Goal: Transaction & Acquisition: Purchase product/service

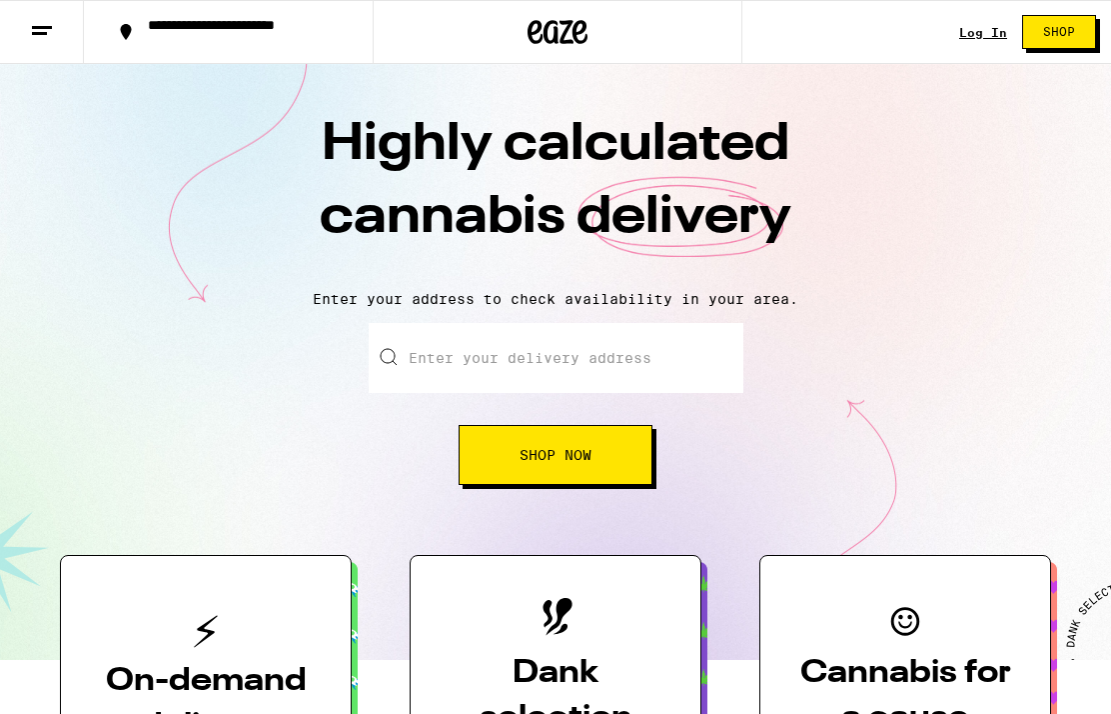
click at [969, 39] on link "Log In" at bounding box center [983, 32] width 48 height 13
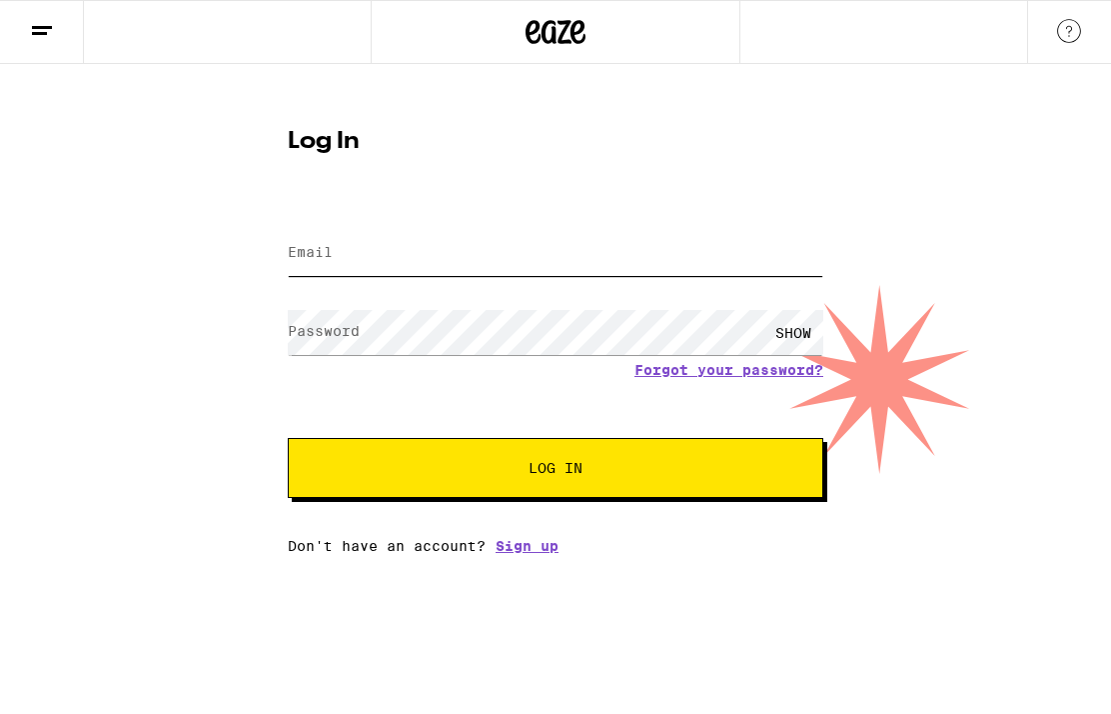
click at [690, 270] on input "Email" at bounding box center [556, 253] width 536 height 45
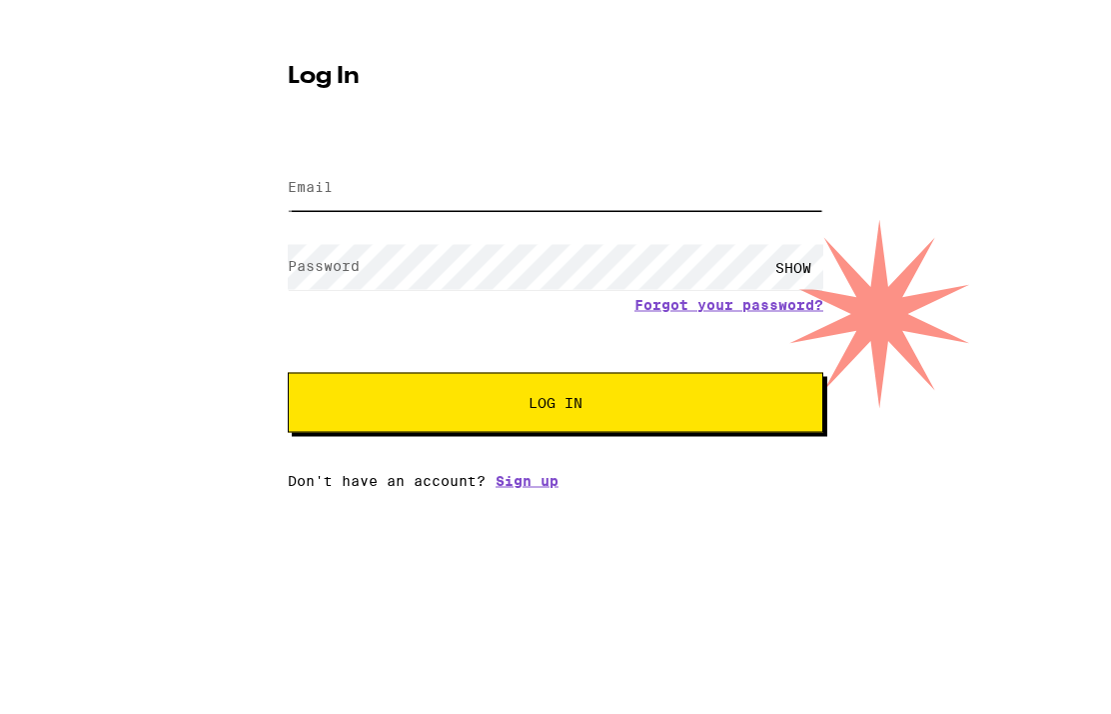
type input "[EMAIL_ADDRESS][DOMAIN_NAME]"
click at [556, 438] on button "Log In" at bounding box center [556, 468] width 536 height 60
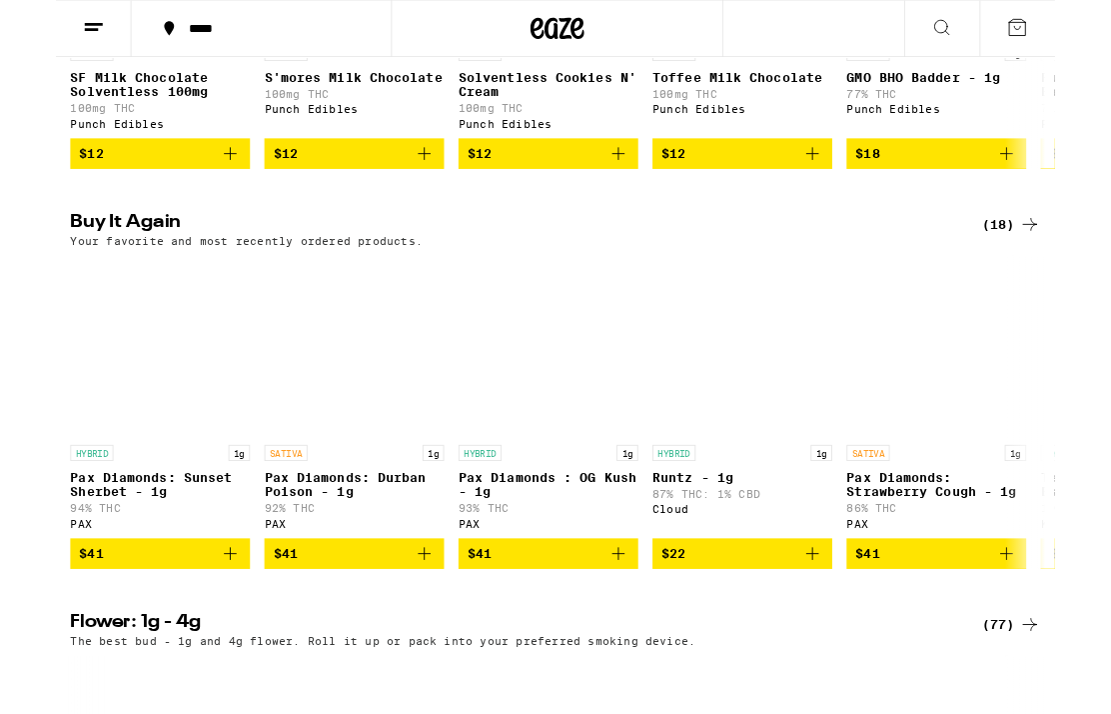
scroll to position [1409, 0]
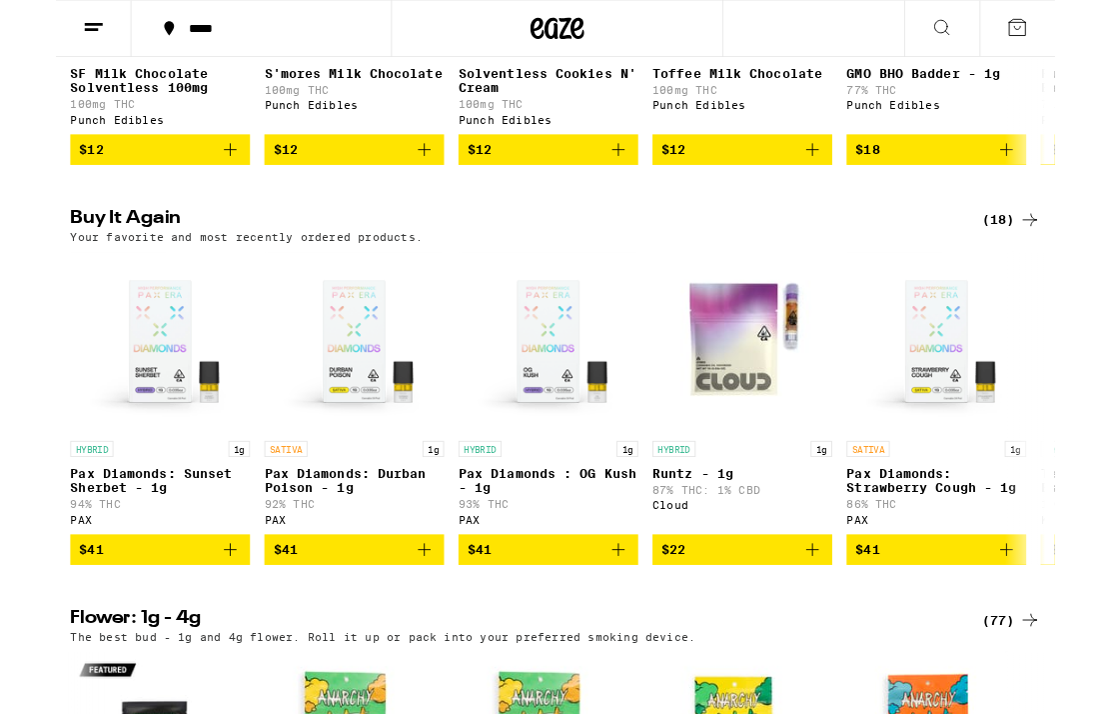
click at [203, 623] on icon "Add to bag" at bounding box center [194, 611] width 24 height 24
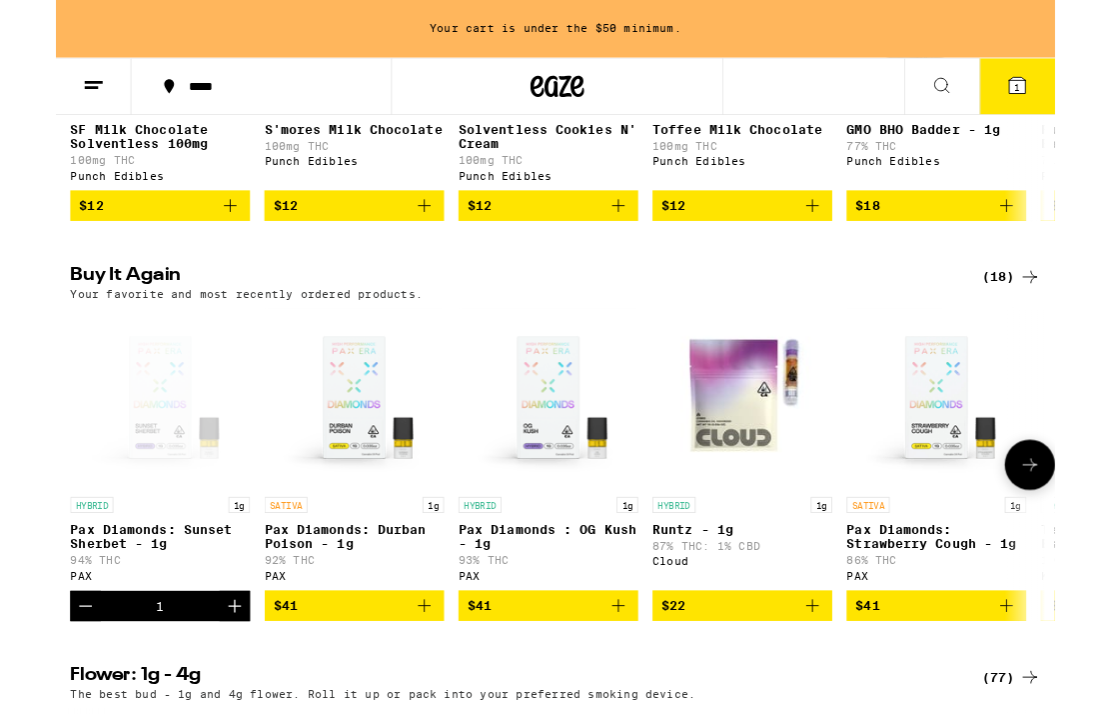
click at [414, 630] on p "92% THC" at bounding box center [332, 623] width 200 height 13
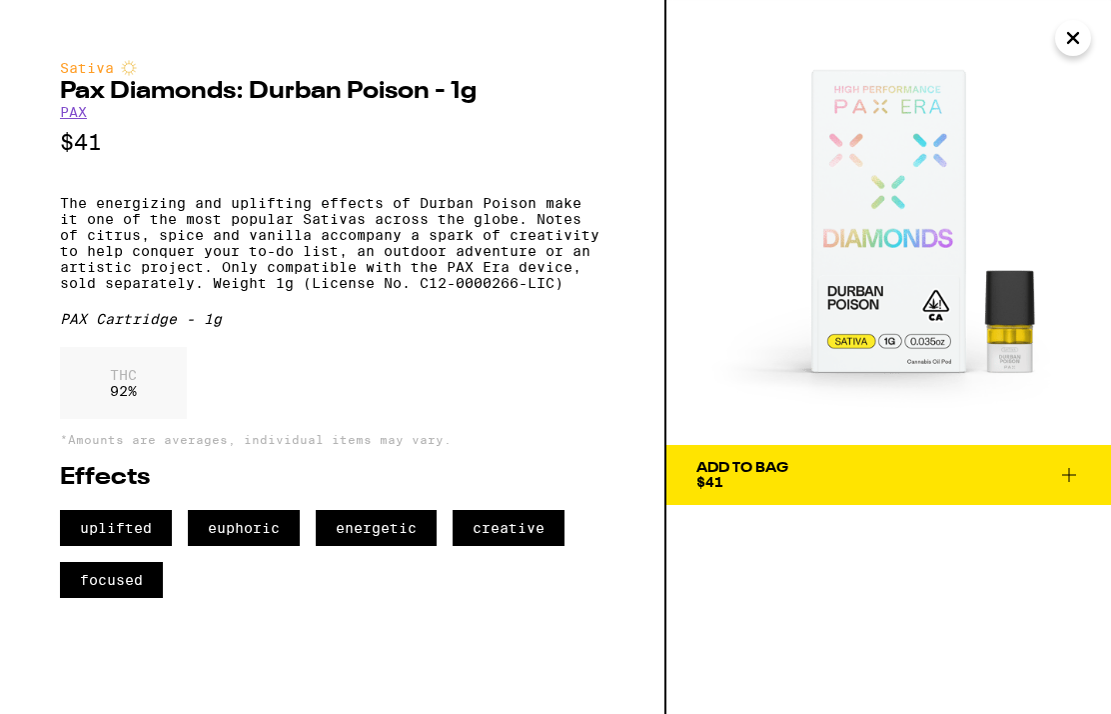
click at [1069, 473] on icon at bounding box center [1069, 475] width 14 height 14
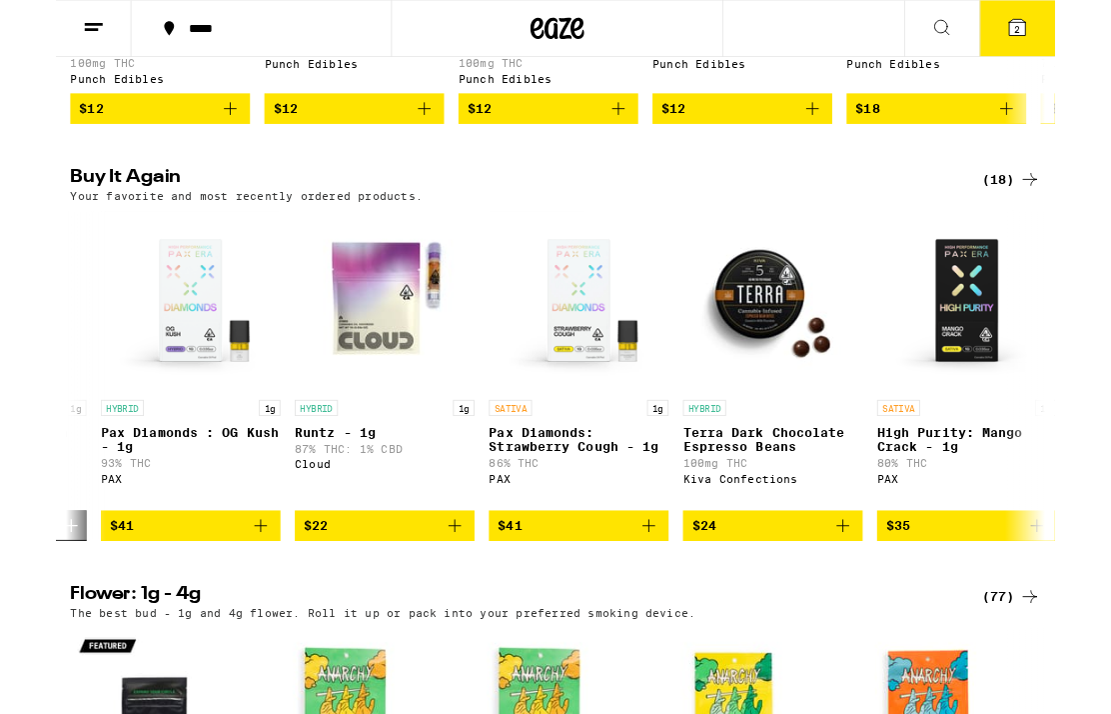
scroll to position [1454, 0]
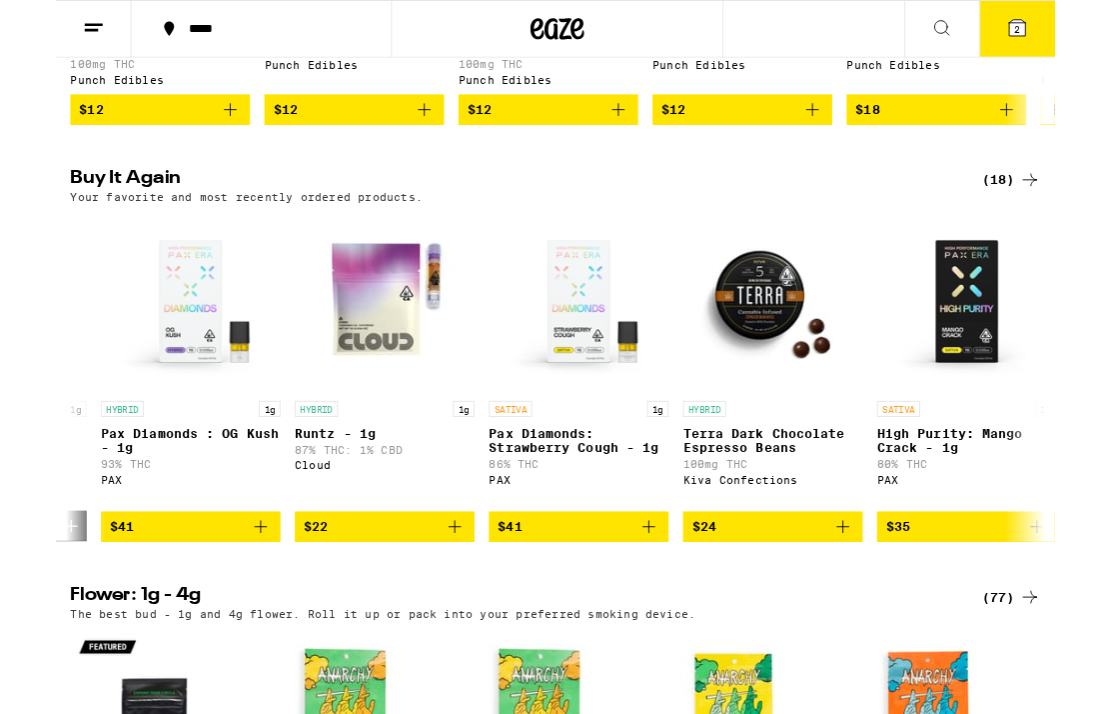
click at [435, 597] on icon "Add to bag" at bounding box center [444, 585] width 24 height 24
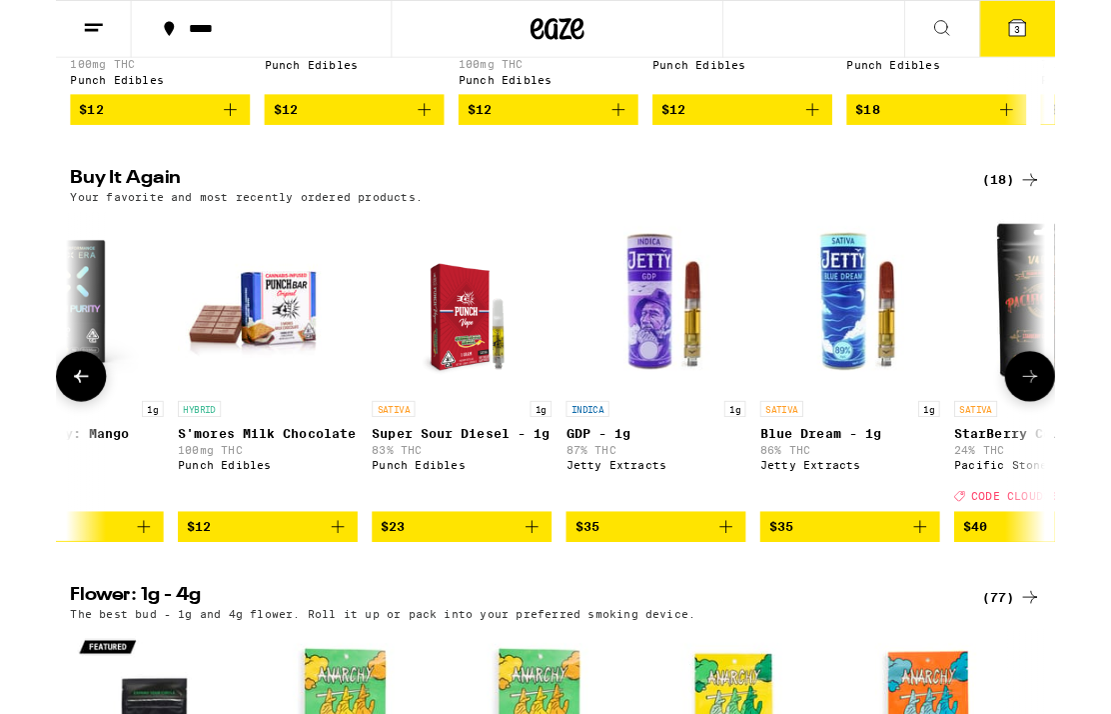
scroll to position [0, 1387]
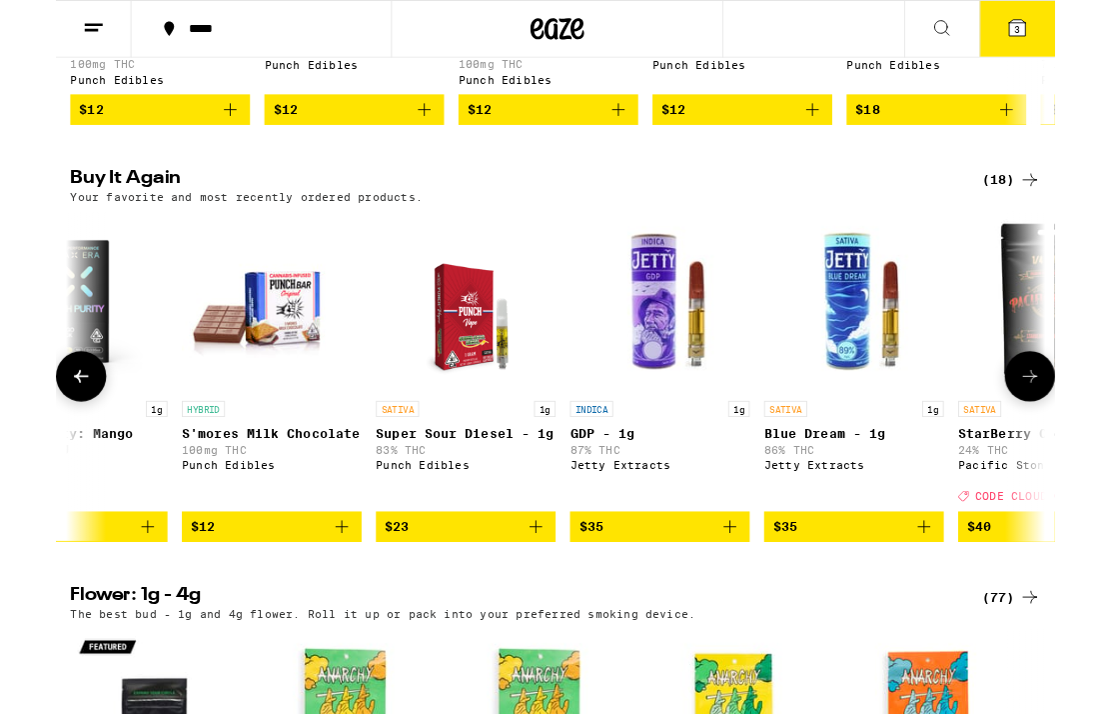
click at [965, 592] on icon "Add to bag" at bounding box center [965, 585] width 14 height 14
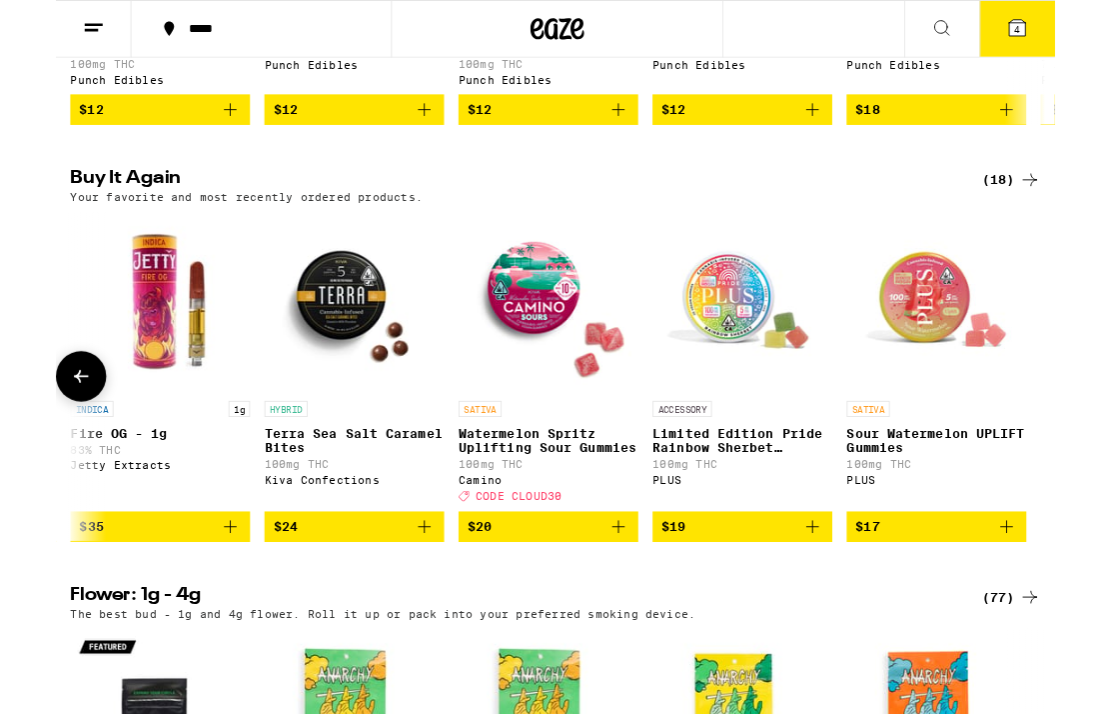
scroll to position [0, 2807]
click at [416, 597] on icon "Add to bag" at bounding box center [410, 585] width 24 height 24
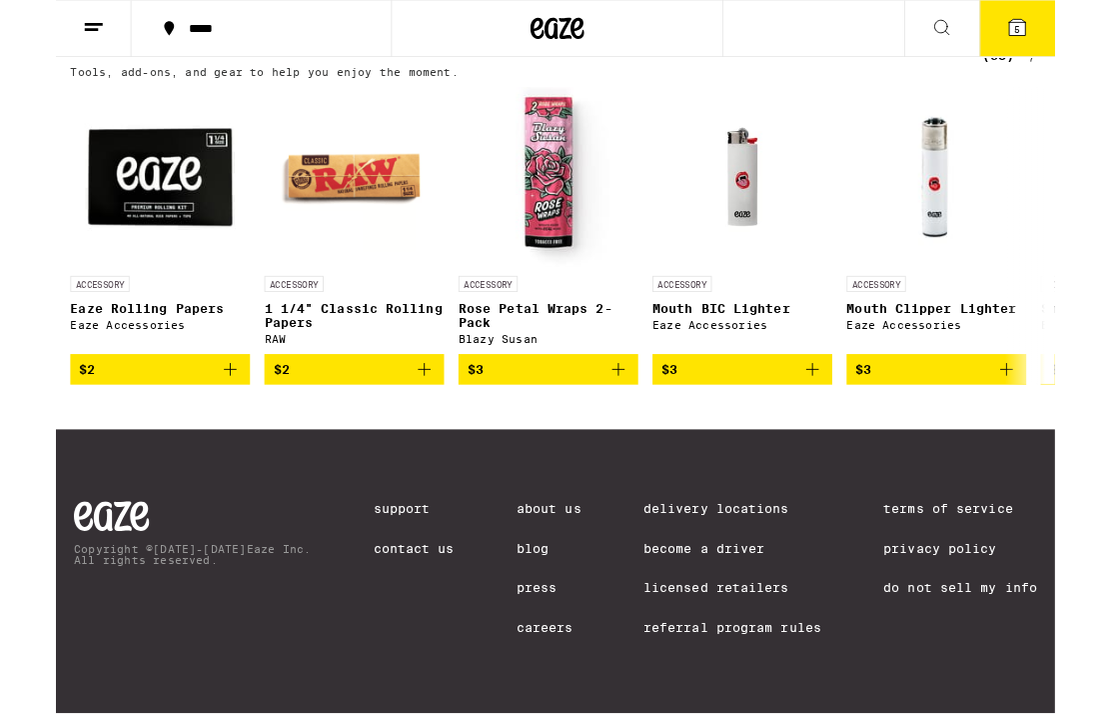
scroll to position [9197, 0]
click at [1064, 74] on div "(38)" at bounding box center [1062, 62] width 65 height 24
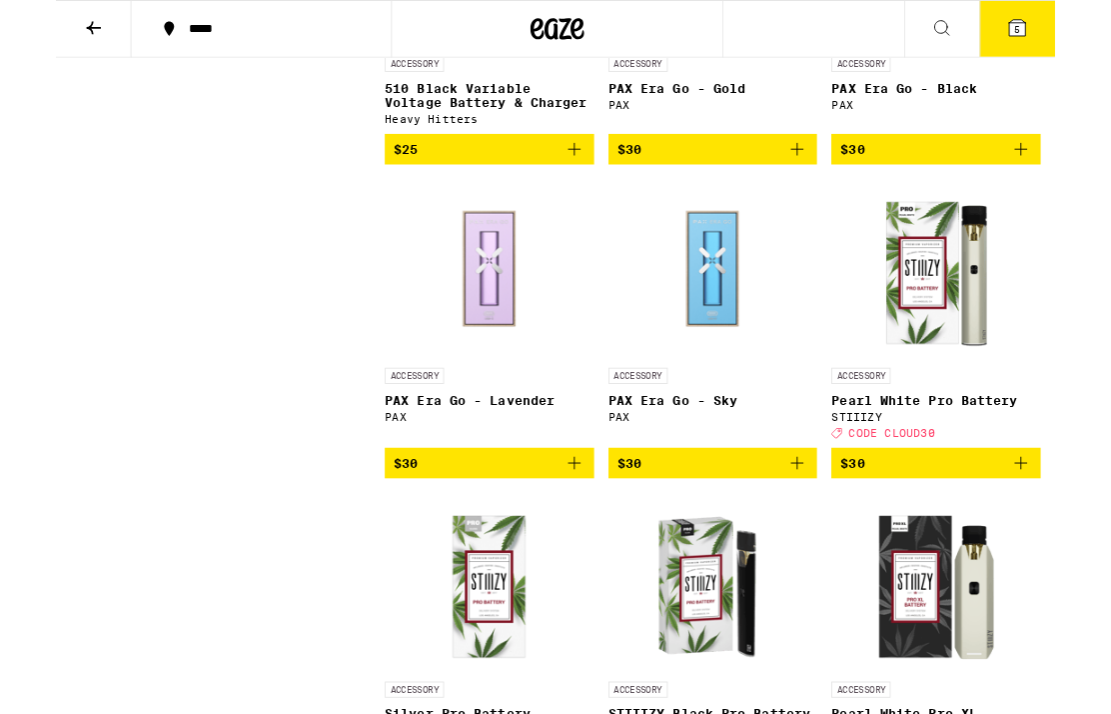
scroll to position [3543, 0]
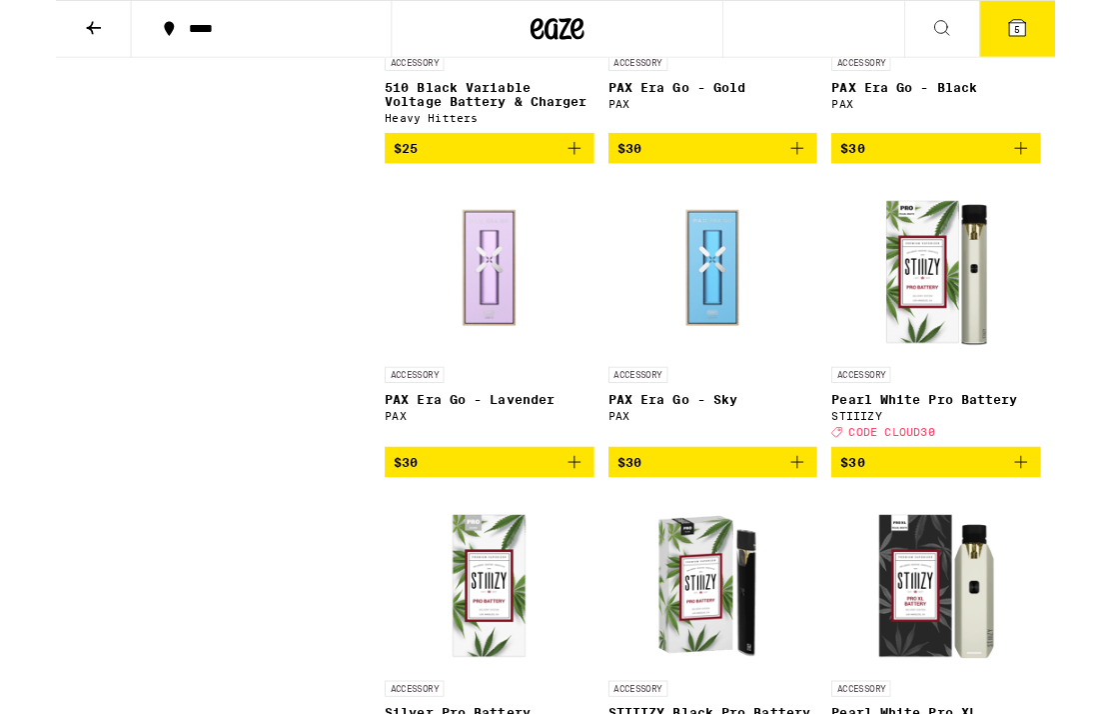
click at [815, 526] on icon "Add to bag" at bounding box center [825, 514] width 24 height 24
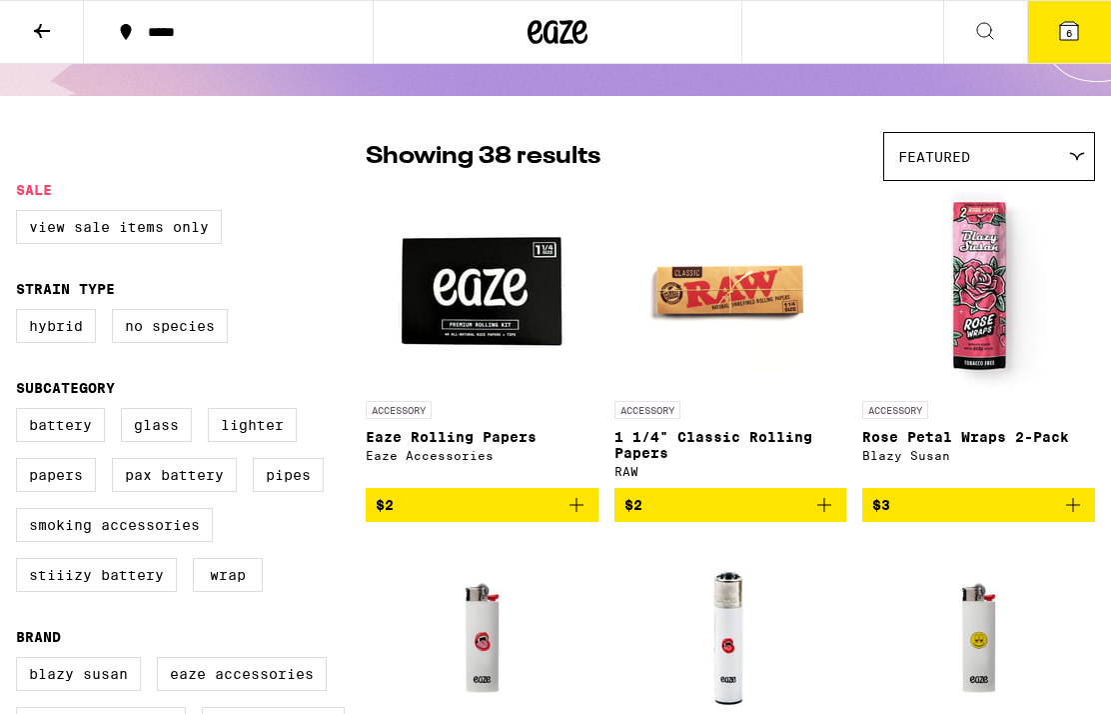
scroll to position [0, 0]
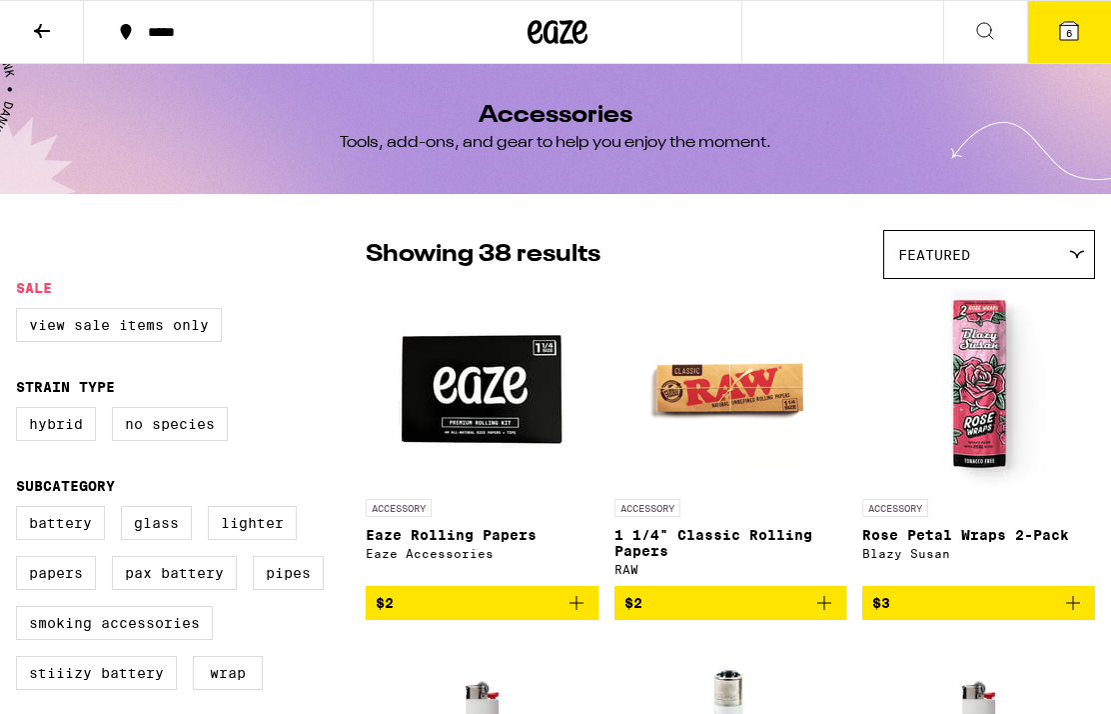
click at [1054, 38] on button "6" at bounding box center [1069, 32] width 84 height 62
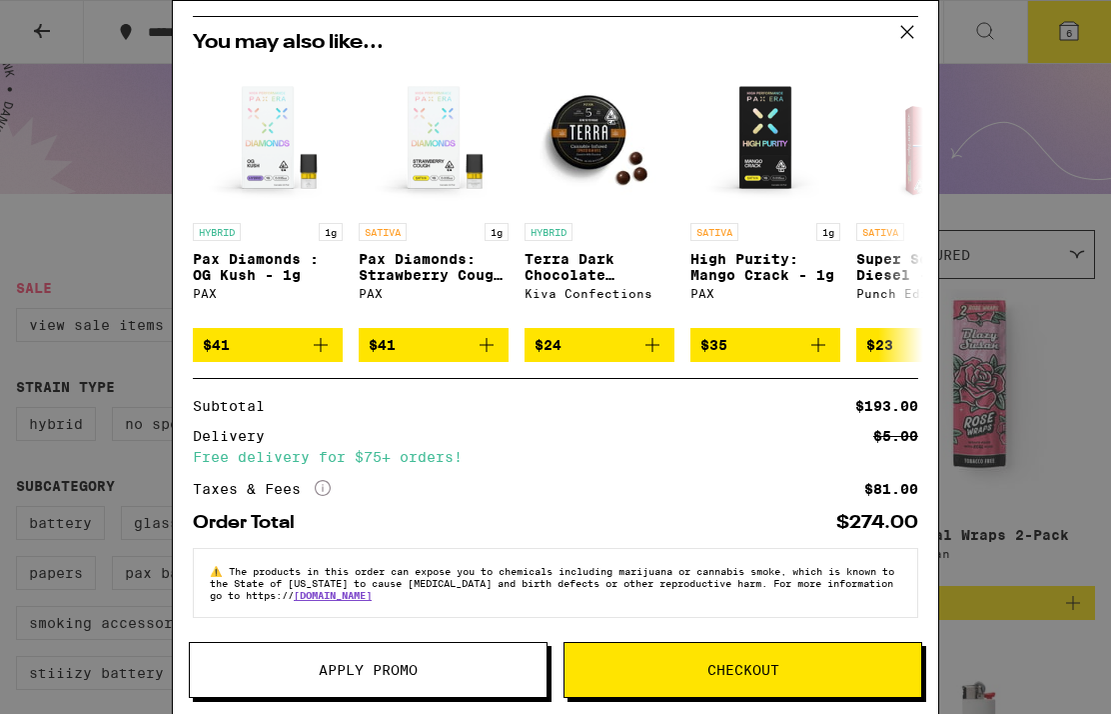
scroll to position [506, 0]
click at [828, 653] on button "Checkout" at bounding box center [743, 670] width 359 height 56
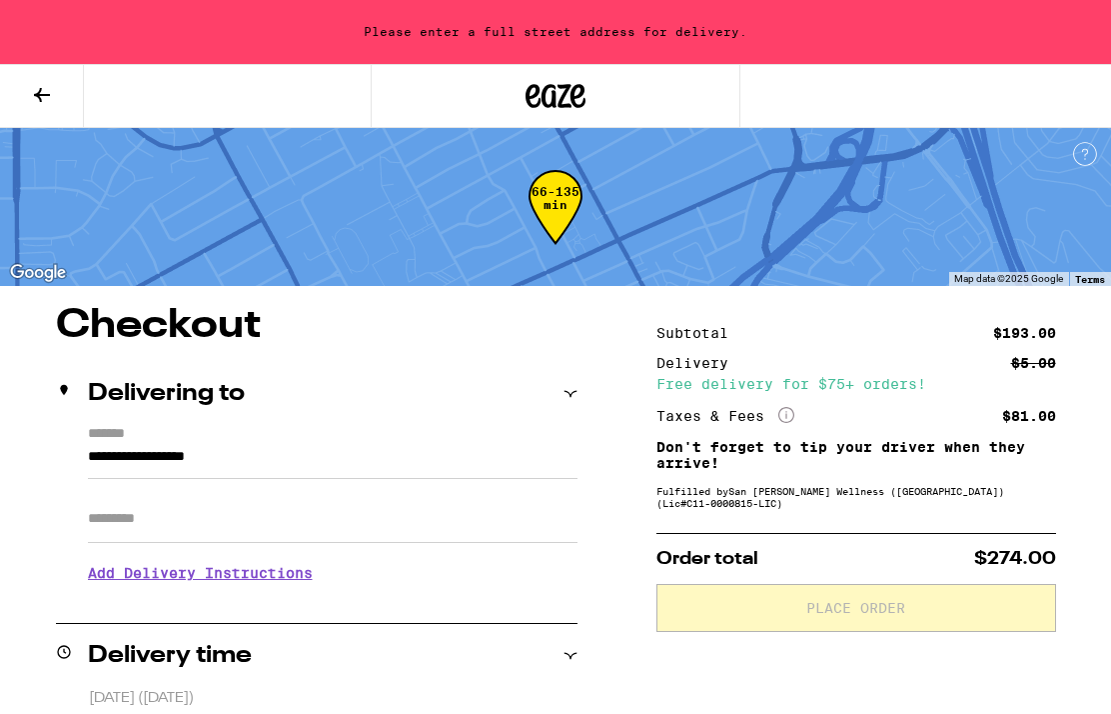
click at [103, 445] on input "**********" at bounding box center [333, 462] width 490 height 34
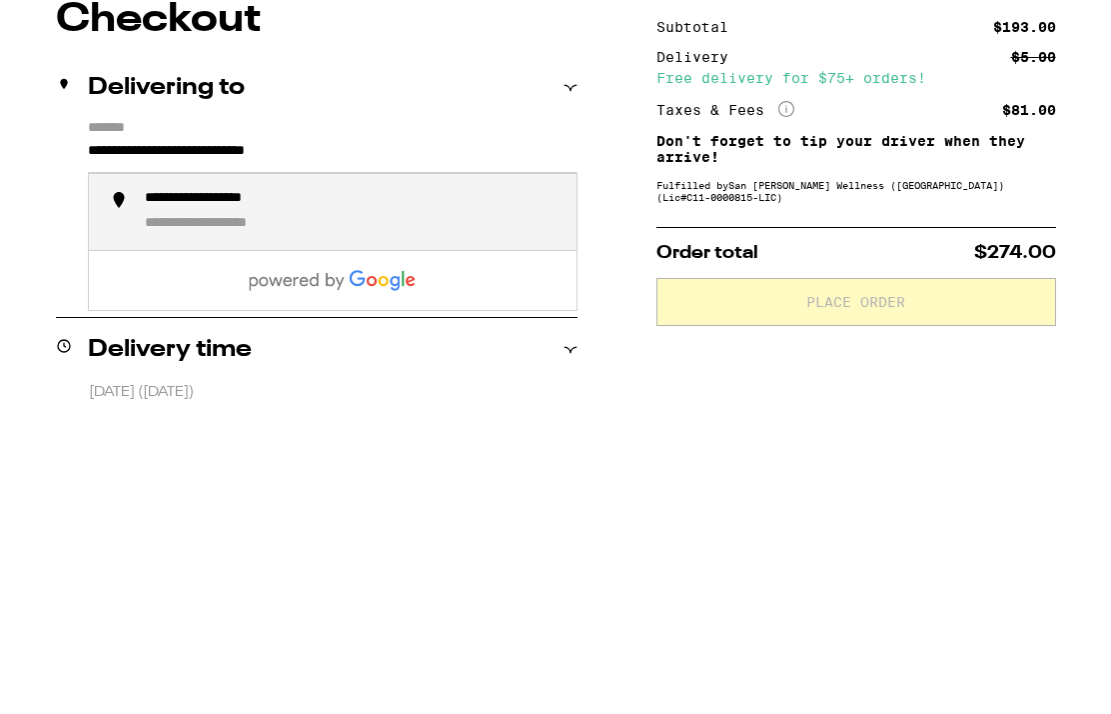
click at [179, 496] on div "**********" at bounding box center [231, 505] width 172 height 19
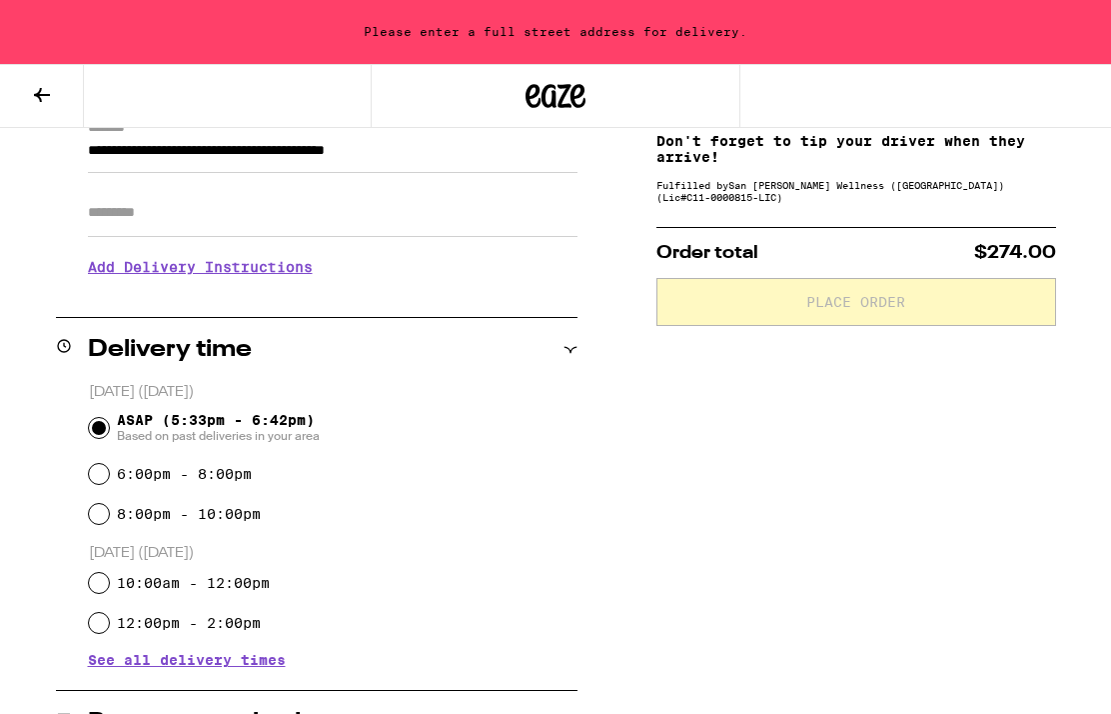
type input "**********"
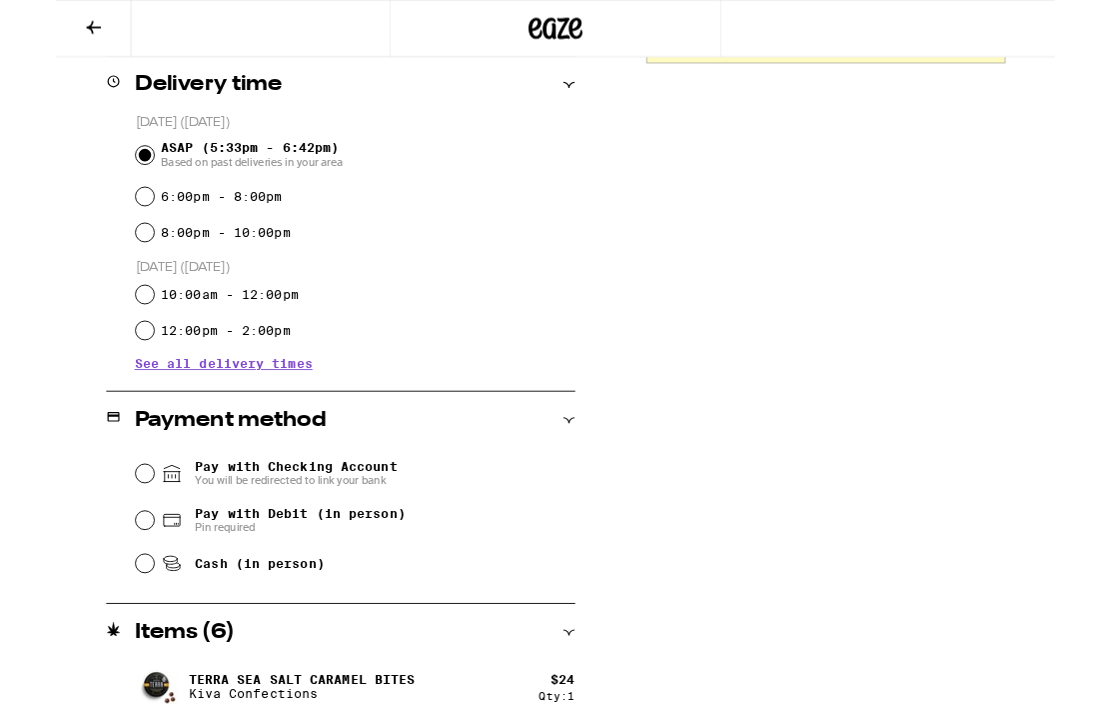
scroll to position [628, 0]
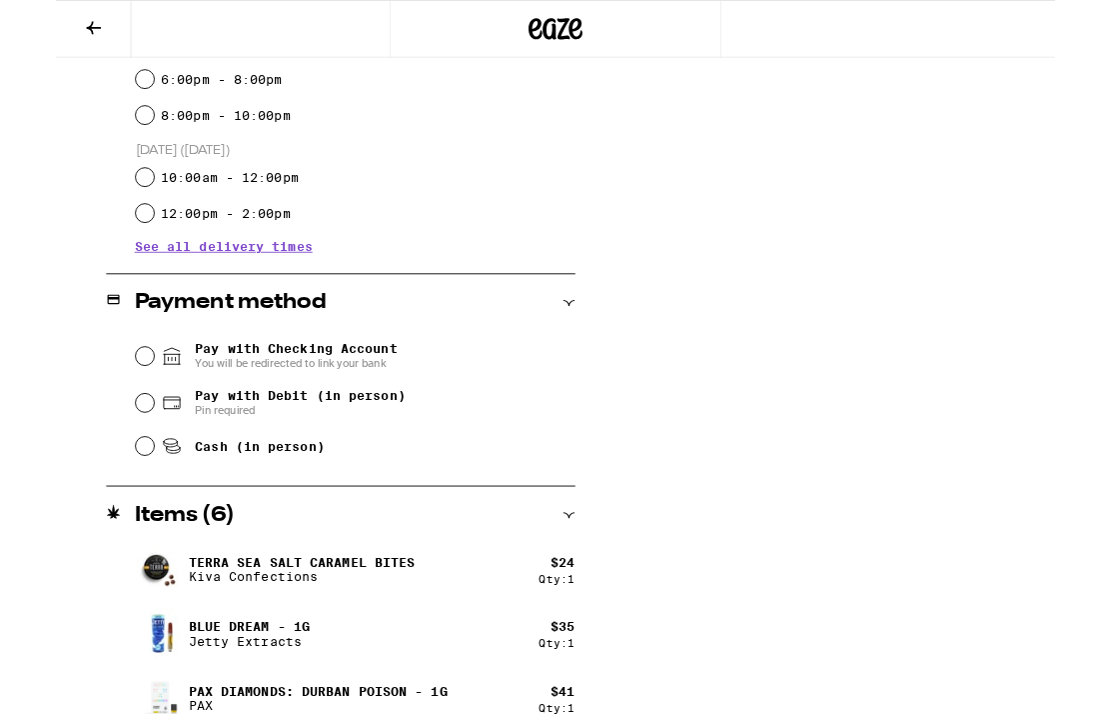
click at [105, 449] on input "Pay with Debit (in person) Pin required" at bounding box center [99, 448] width 20 height 20
radio input "true"
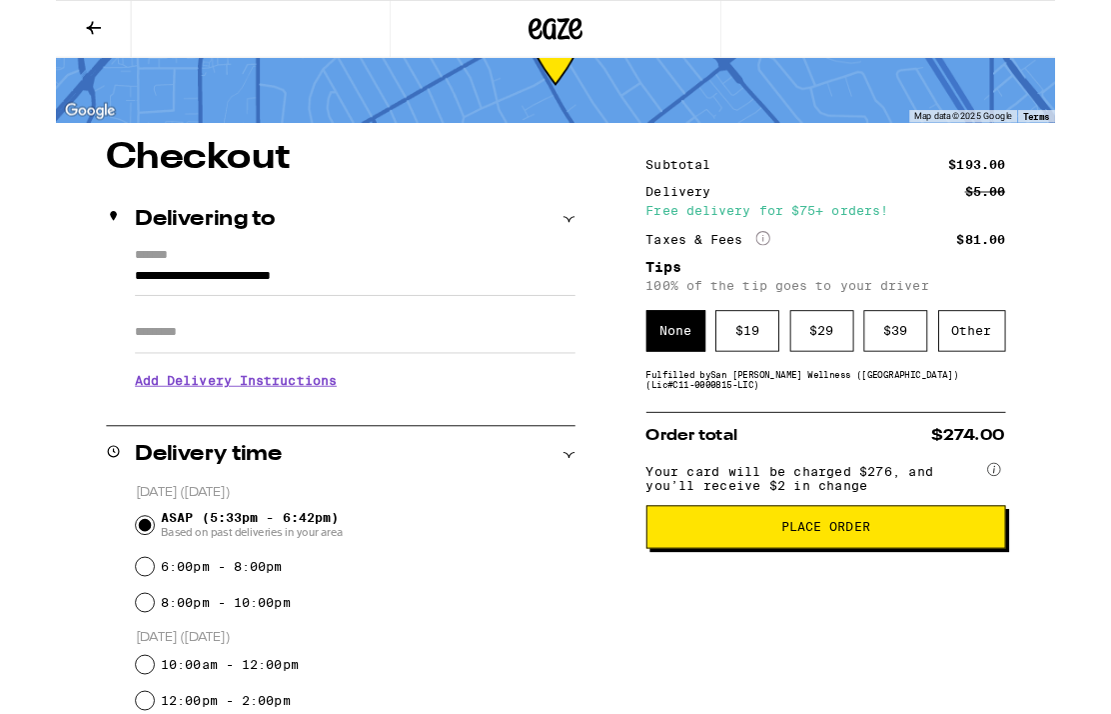
scroll to position [85, 0]
click at [936, 594] on span "Place Order" at bounding box center [857, 587] width 366 height 14
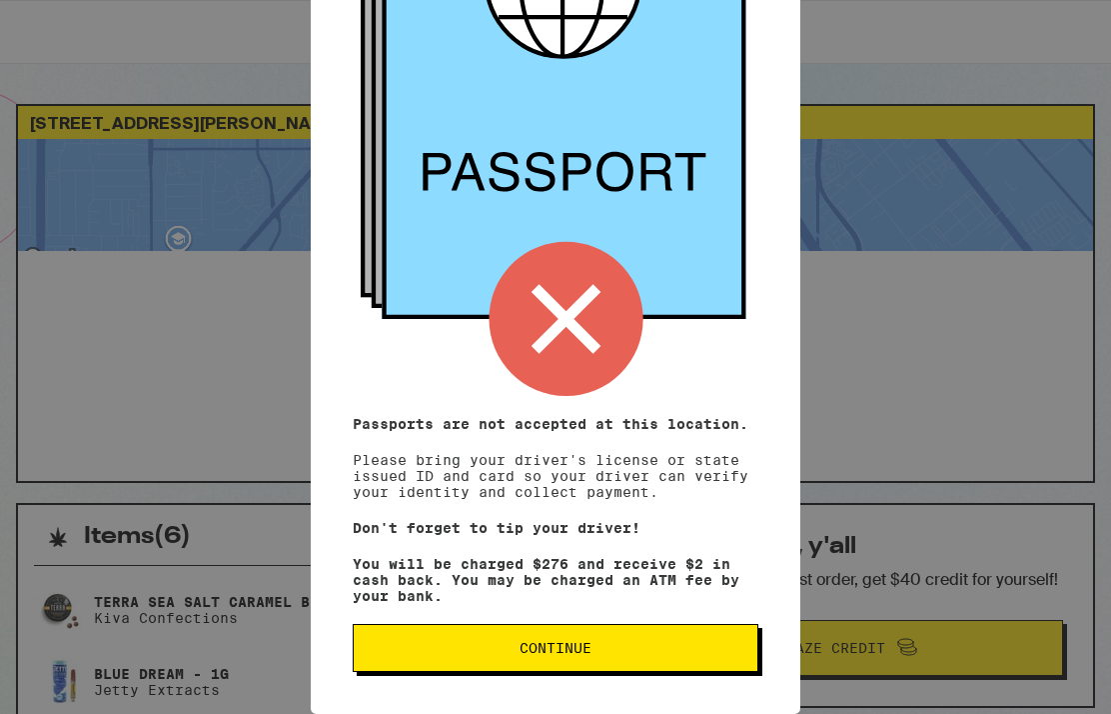
scroll to position [238, 0]
click at [705, 658] on button "Continue" at bounding box center [556, 648] width 406 height 48
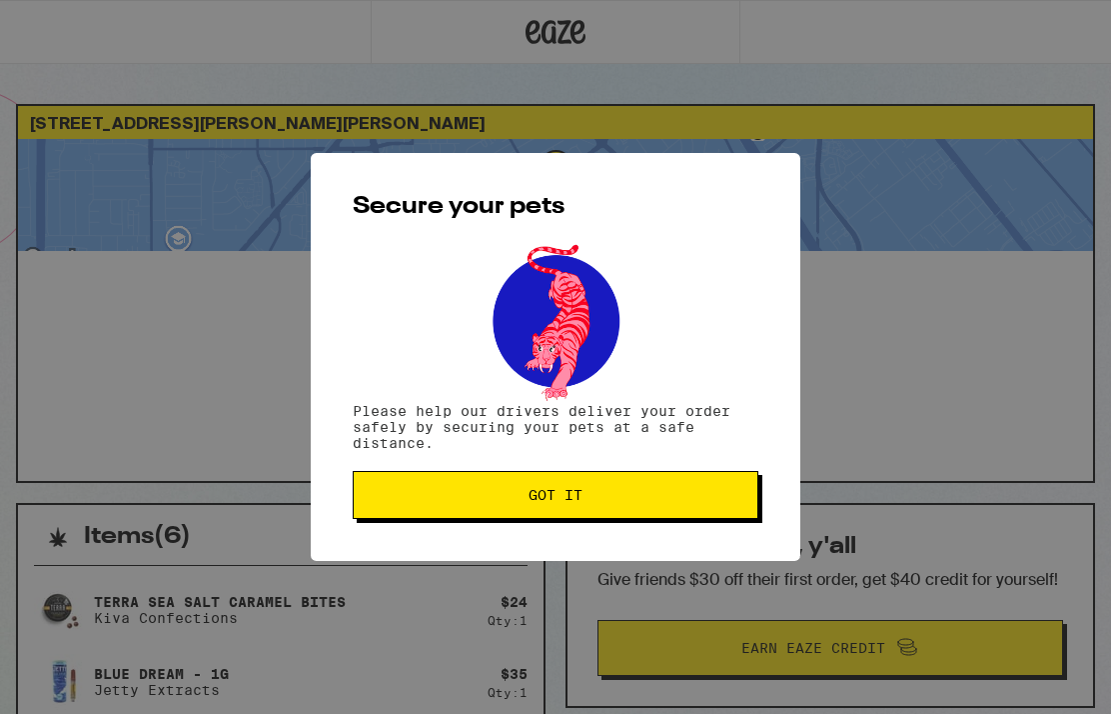
scroll to position [0, 0]
click at [697, 501] on span "Got it" at bounding box center [556, 495] width 372 height 14
